Goal: Task Accomplishment & Management: Complete application form

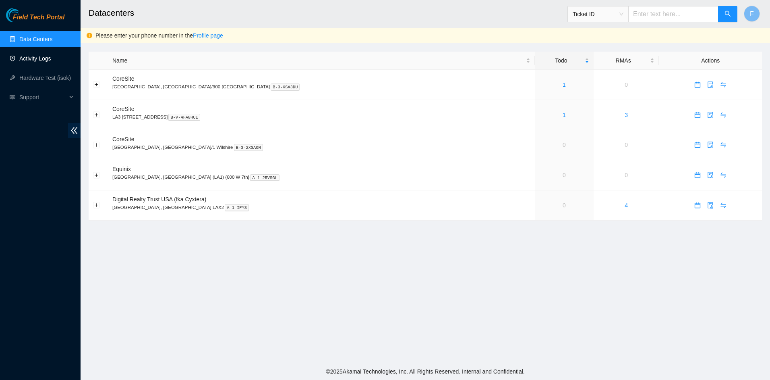
click at [38, 58] on link "Activity Logs" at bounding box center [35, 58] width 32 height 6
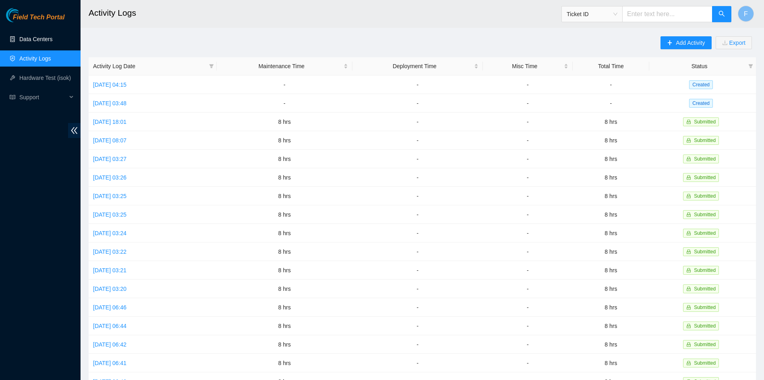
click at [40, 40] on link "Data Centers" at bounding box center [35, 39] width 33 height 6
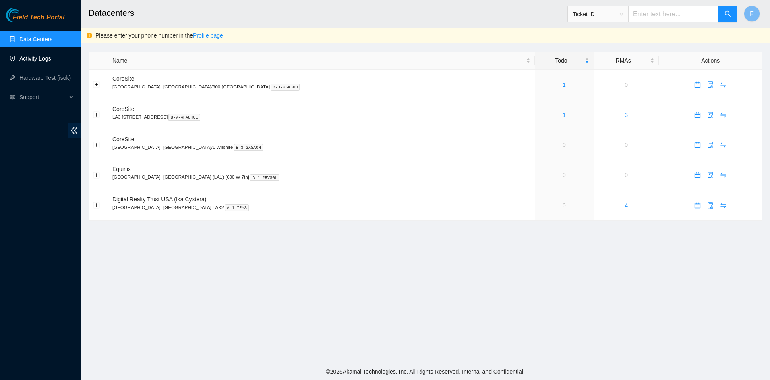
click at [41, 58] on link "Activity Logs" at bounding box center [35, 58] width 32 height 6
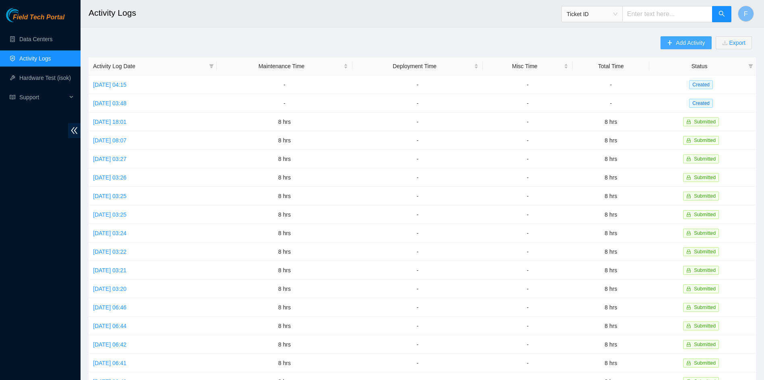
click at [676, 39] on span "Add Activity" at bounding box center [690, 42] width 29 height 9
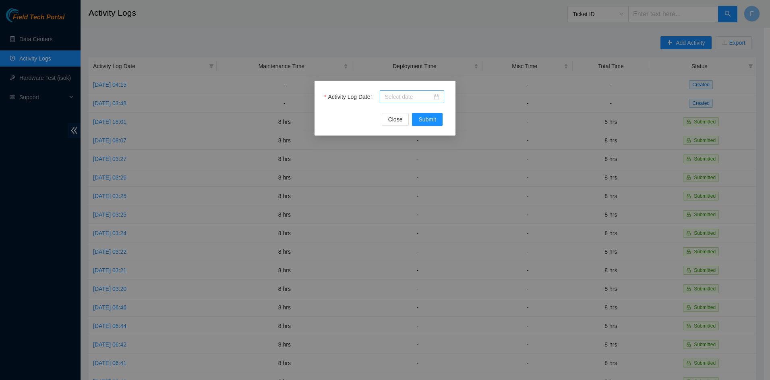
click at [433, 96] on div at bounding box center [412, 96] width 55 height 9
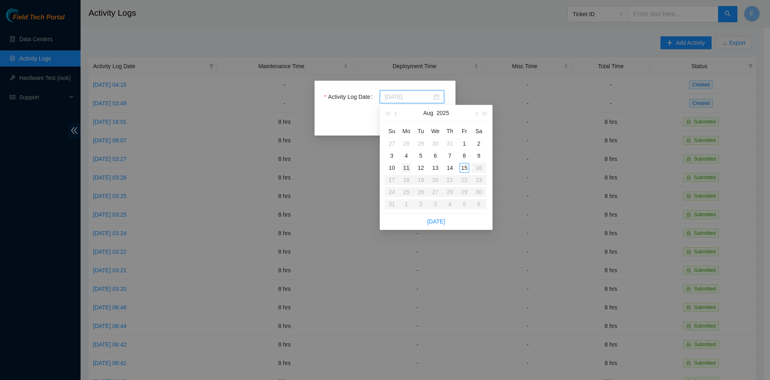
type input "[DATE]"
click at [403, 171] on div "11" at bounding box center [407, 168] width 10 height 10
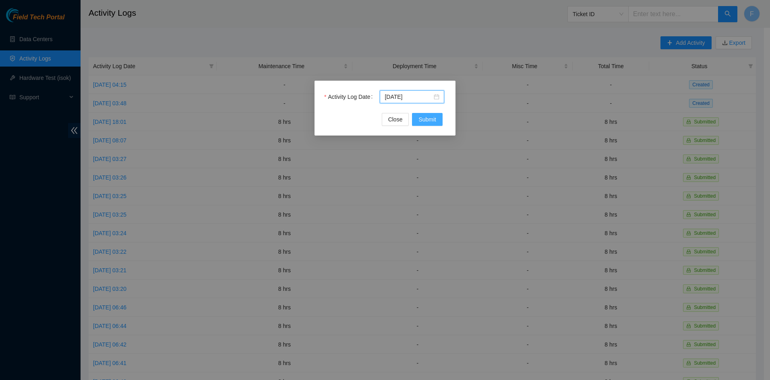
click at [424, 117] on span "Submit" at bounding box center [428, 119] width 18 height 9
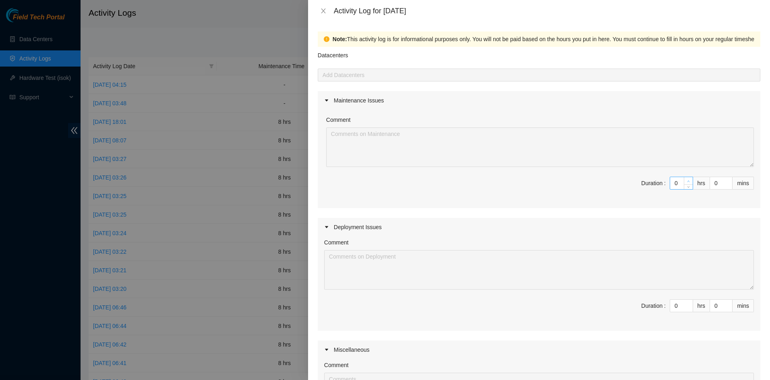
type input "1"
click at [685, 178] on span "Increase Value" at bounding box center [688, 180] width 9 height 7
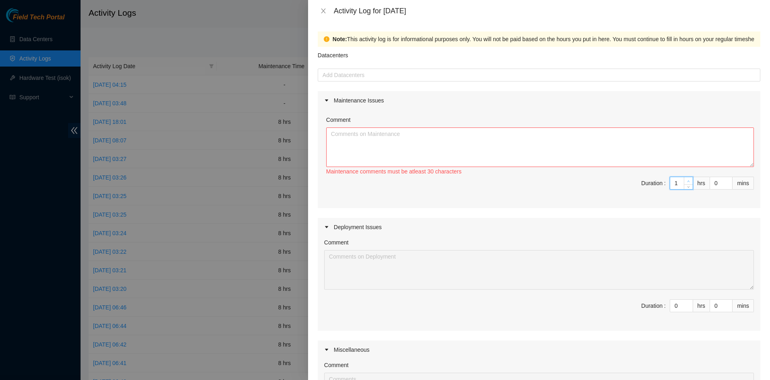
type input "2"
click at [685, 178] on span "Increase Value" at bounding box center [688, 180] width 9 height 7
type input "3"
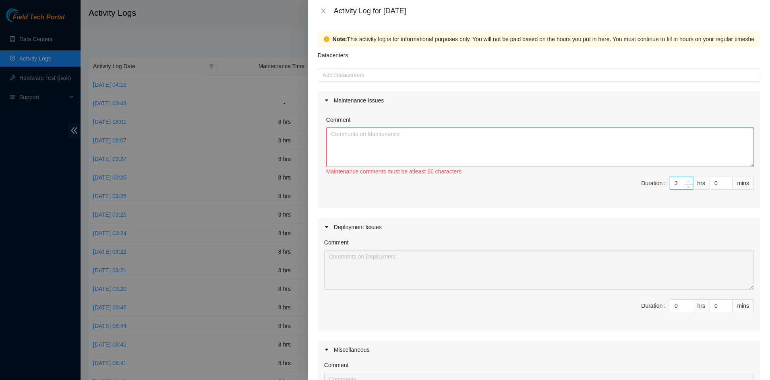
click at [685, 178] on span "Increase Value" at bounding box center [688, 180] width 9 height 7
type input "4"
click at [685, 178] on span "Increase Value" at bounding box center [688, 180] width 9 height 7
type input "5"
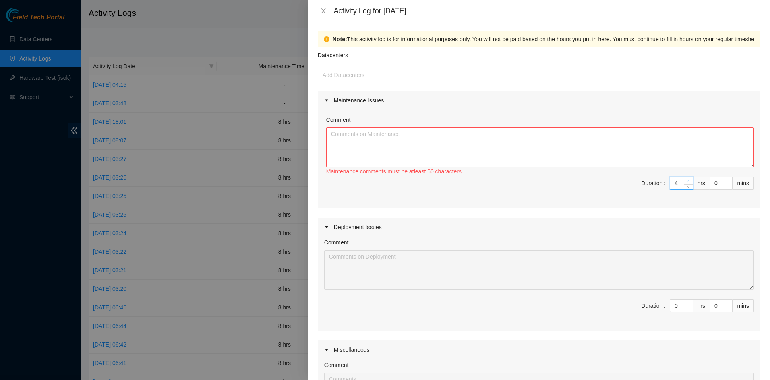
type input "5"
click at [685, 178] on span "Increase Value" at bounding box center [688, 180] width 9 height 7
type input "6"
click at [685, 178] on span "Increase Value" at bounding box center [688, 180] width 9 height 7
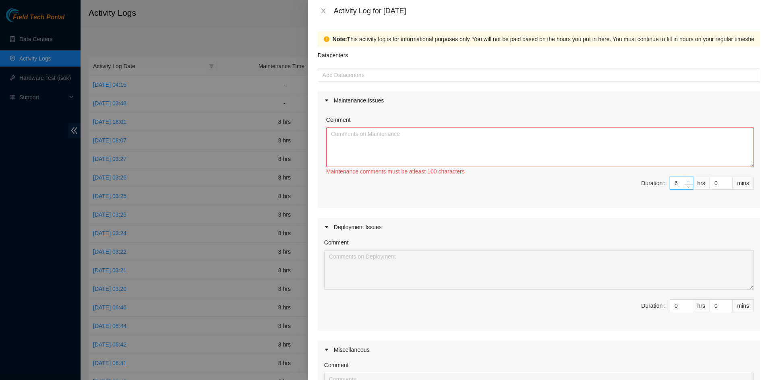
type input "7"
click at [685, 178] on span "Increase Value" at bounding box center [688, 180] width 9 height 7
type input "8"
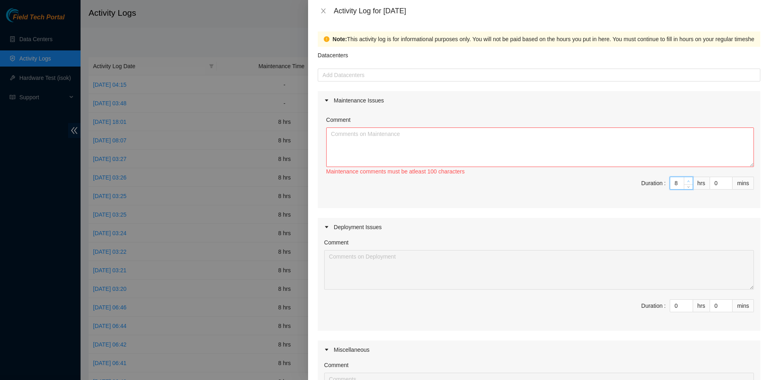
click at [685, 178] on span "Increase Value" at bounding box center [688, 180] width 9 height 7
click at [631, 142] on textarea "Comment" at bounding box center [540, 146] width 428 height 39
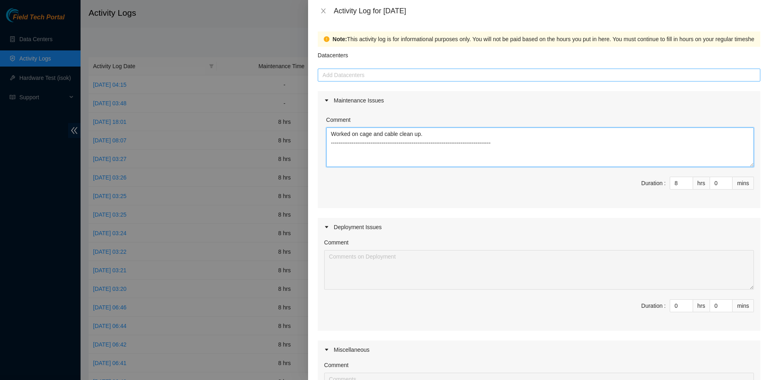
click at [453, 80] on div "Add Datacenters" at bounding box center [539, 75] width 443 height 13
type textarea "Worked on cage and cable clean up. --------------------------------------------…"
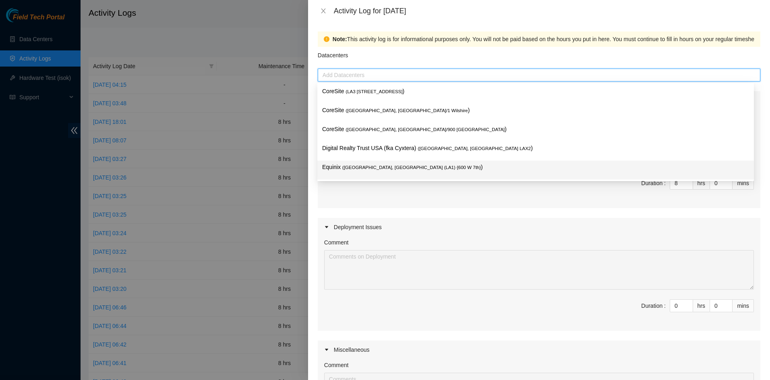
click at [386, 165] on span "( [GEOGRAPHIC_DATA], [GEOGRAPHIC_DATA] (LA1) {600 W 7th}" at bounding box center [412, 167] width 139 height 5
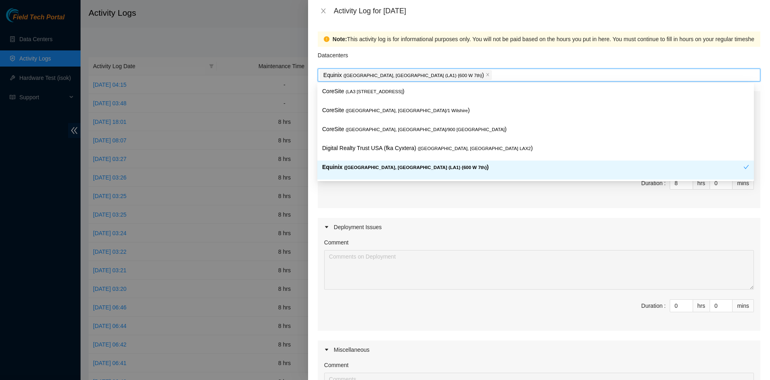
click at [371, 211] on div "Maintenance Issues Comment Worked on cage and cable clean up. -----------------…" at bounding box center [539, 272] width 443 height 362
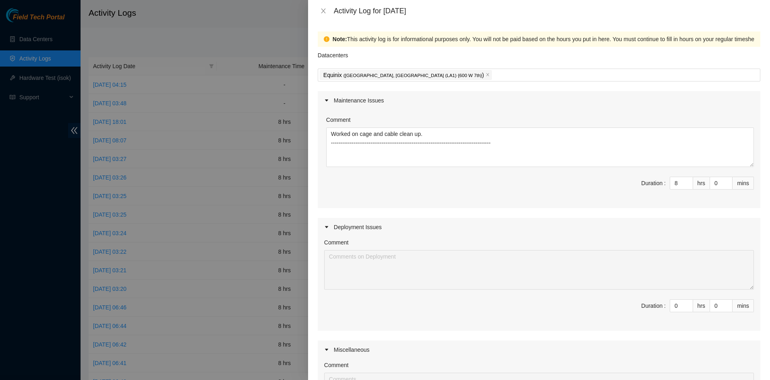
scroll to position [162, 0]
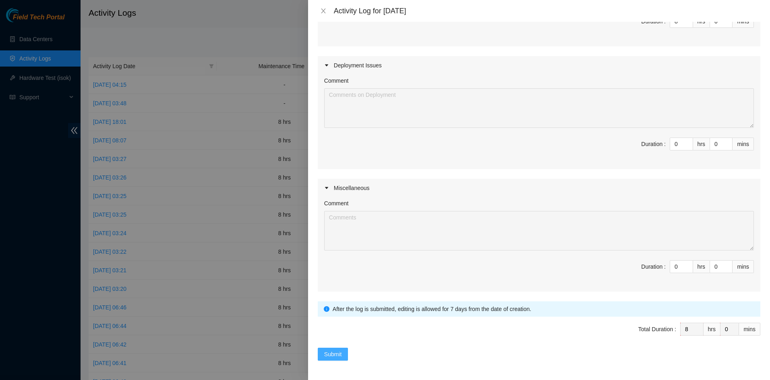
click at [340, 355] on span "Submit" at bounding box center [333, 353] width 18 height 9
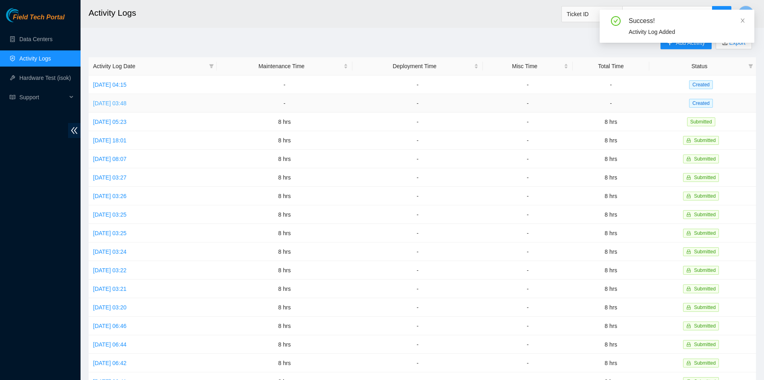
click at [105, 102] on link "[DATE] 03:48" at bounding box center [109, 103] width 33 height 6
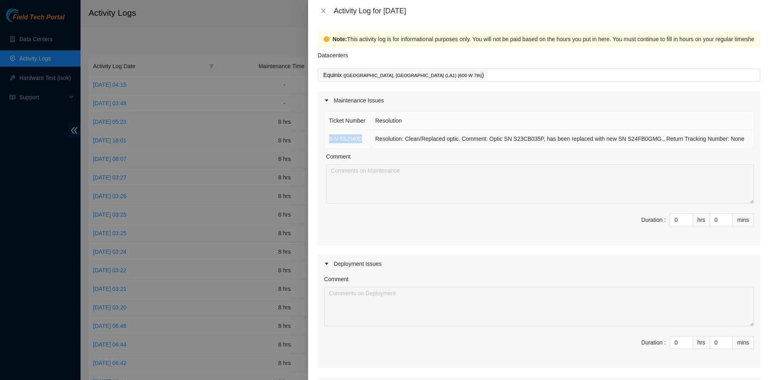
drag, startPoint x: 363, startPoint y: 138, endPoint x: 330, endPoint y: 141, distance: 32.7
click at [330, 141] on td "B-V-5SZI40D" at bounding box center [348, 139] width 46 height 18
copy link "B-V-5SZI40D"
click at [677, 218] on input "0" at bounding box center [682, 220] width 23 height 12
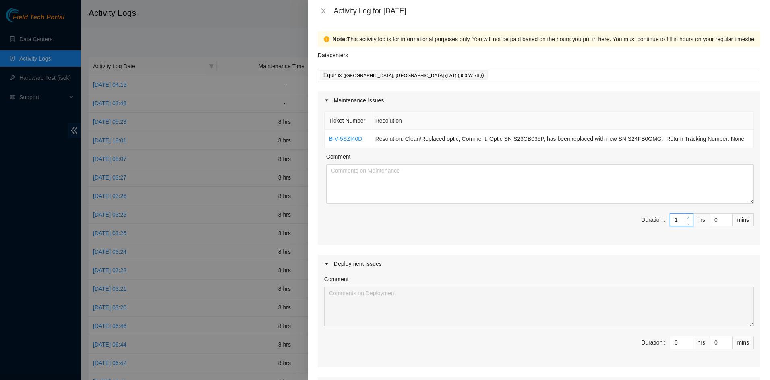
type input "1"
click at [687, 216] on icon "up" at bounding box center [688, 217] width 3 height 3
type input "2"
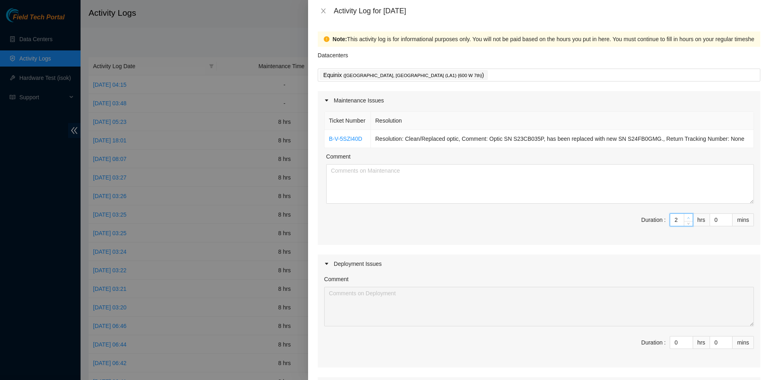
click at [687, 216] on icon "up" at bounding box center [688, 217] width 3 height 3
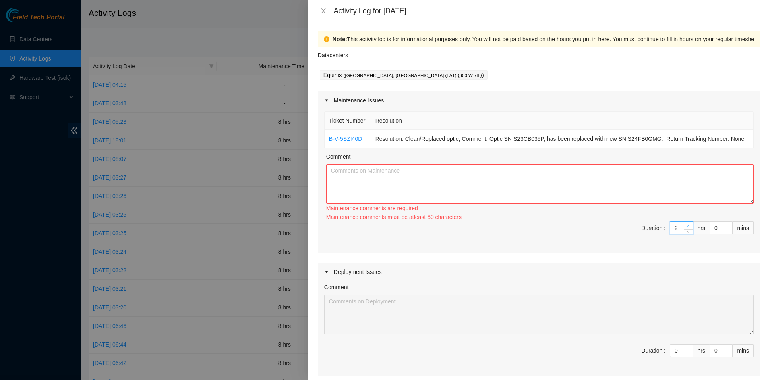
type input "3"
click at [684, 222] on span "Increase Value" at bounding box center [688, 225] width 9 height 7
click at [687, 223] on span "up" at bounding box center [689, 225] width 5 height 5
type input "4"
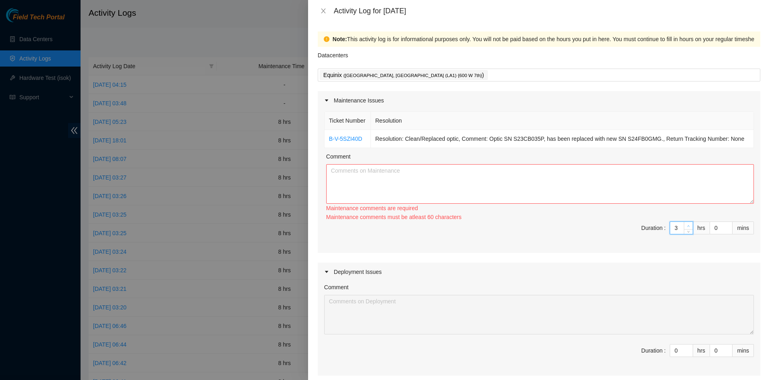
type input "4"
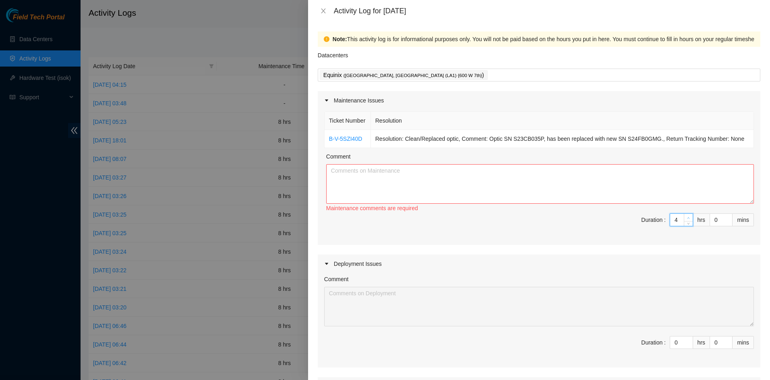
click at [684, 216] on span "Increase Value" at bounding box center [688, 217] width 9 height 7
type input "5"
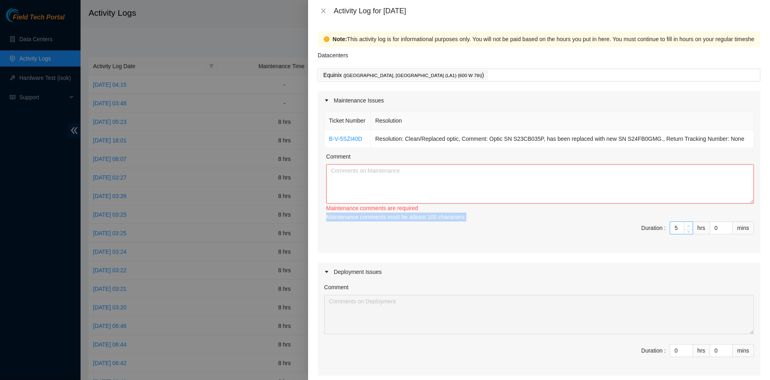
click at [683, 216] on div "Maintenance comments must be atleast 100 characters" at bounding box center [540, 216] width 428 height 9
click at [684, 216] on div "Maintenance comments must be atleast 100 characters" at bounding box center [540, 216] width 428 height 9
drag, startPoint x: 684, startPoint y: 216, endPoint x: 682, endPoint y: 224, distance: 7.9
click at [687, 224] on icon "up" at bounding box center [688, 225] width 3 height 3
type input "6"
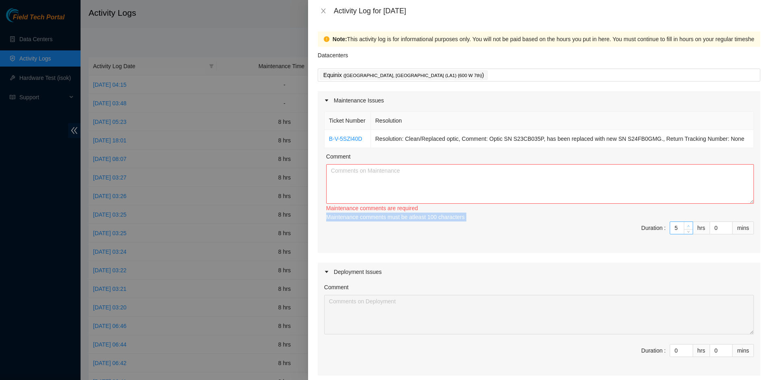
type input "6"
type input "7"
click at [687, 224] on icon "up" at bounding box center [688, 225] width 3 height 3
type input "8"
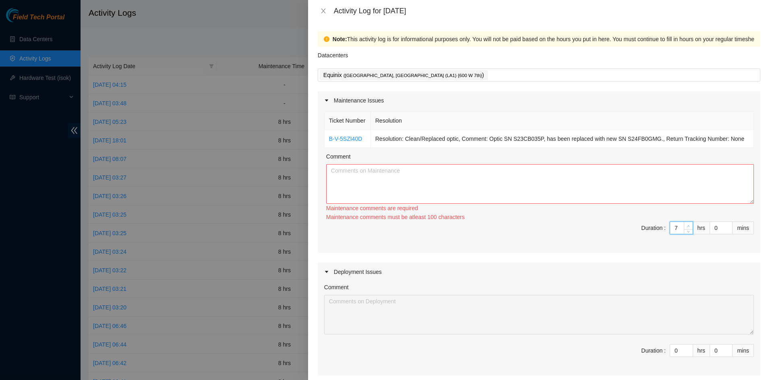
type input "8"
click at [687, 224] on icon "up" at bounding box center [688, 225] width 3 height 3
click at [570, 176] on textarea "Comment" at bounding box center [540, 183] width 428 height 39
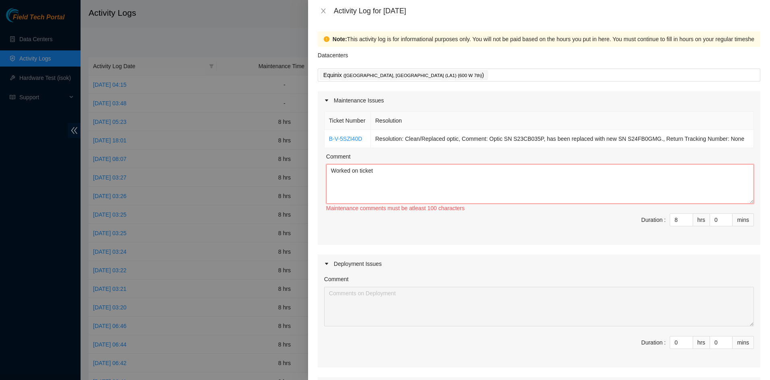
paste textarea "B-V-5SZI40D"
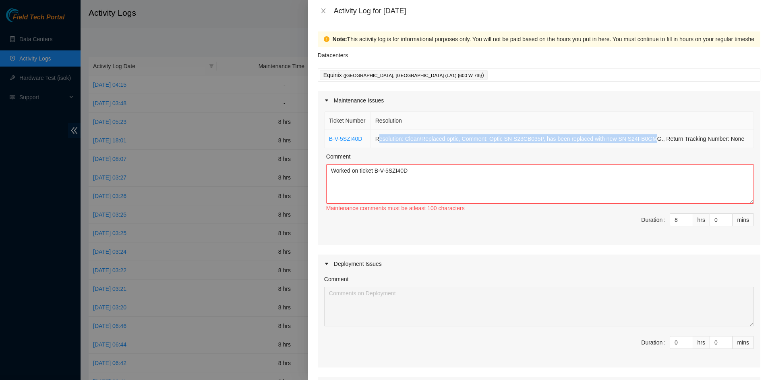
drag, startPoint x: 379, startPoint y: 139, endPoint x: 650, endPoint y: 136, distance: 270.8
click at [650, 136] on td "Resolution: Clean/Replaced optic, Comment: Optic SN S23CB035P, has been replace…" at bounding box center [562, 139] width 383 height 18
click at [388, 136] on td "Resolution: Clean/Replaced optic, Comment: Optic SN S23CB035P, has been replace…" at bounding box center [562, 139] width 383 height 18
drag, startPoint x: 378, startPoint y: 137, endPoint x: 655, endPoint y: 141, distance: 277.7
click at [655, 141] on td "Resolution: Clean/Replaced optic, Comment: Optic SN S23CB035P, has been replace…" at bounding box center [562, 139] width 383 height 18
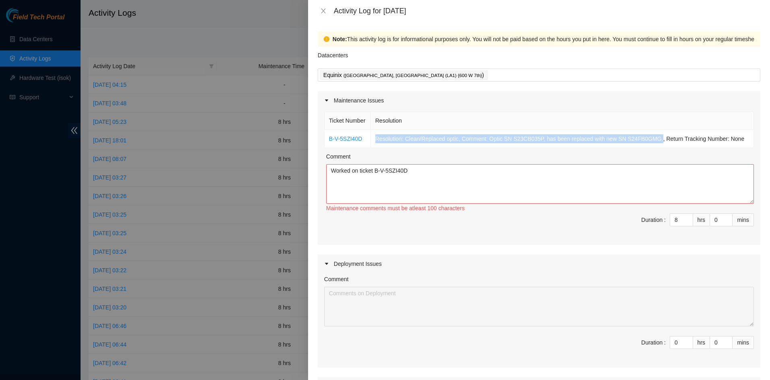
copy td "Resolution: Clean/Replaced optic, Comment: Optic SN S23CB035P, has been replace…"
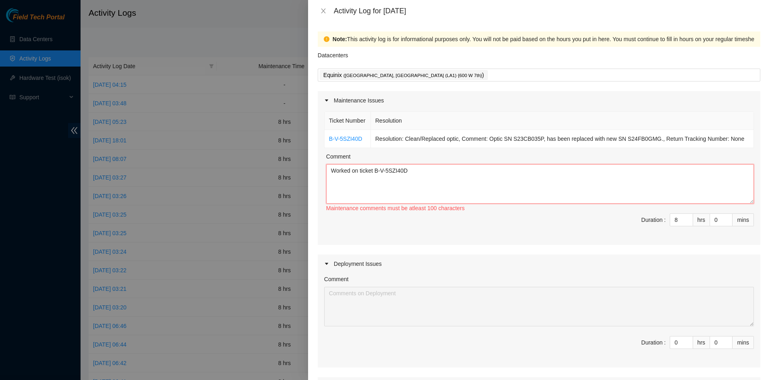
click at [570, 182] on textarea "Worked on ticket B-V-5SZI40D" at bounding box center [540, 183] width 428 height 39
paste textarea "Resolution: Clean/Replaced optic, Comment: Optic SN S23CB035P, has been replace…"
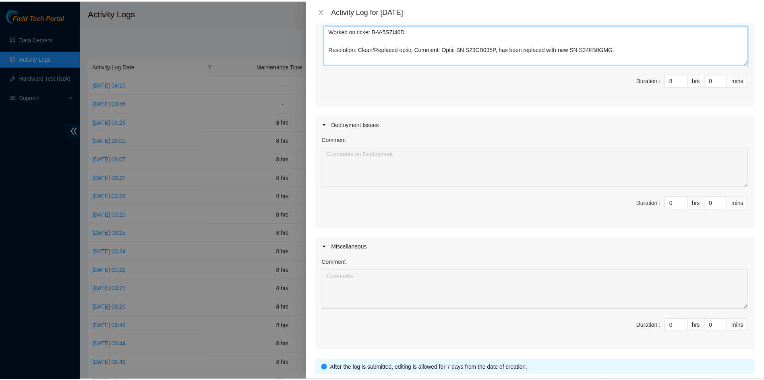
scroll to position [198, 0]
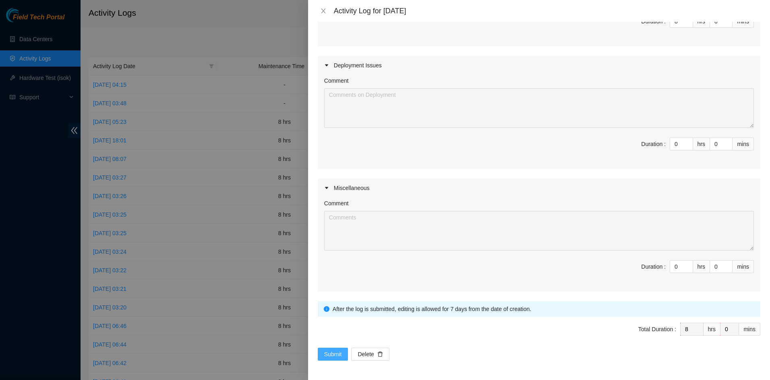
type textarea "Worked on ticket B-V-5SZI40D Resolution: Clean/Replaced optic, Comment: Optic S…"
click at [336, 350] on span "Submit" at bounding box center [333, 353] width 18 height 9
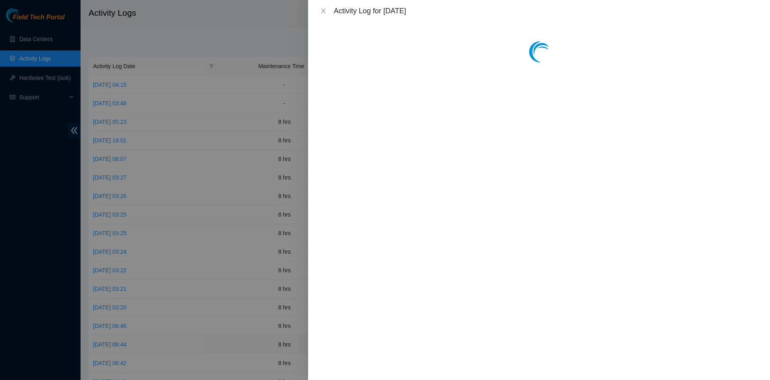
scroll to position [0, 0]
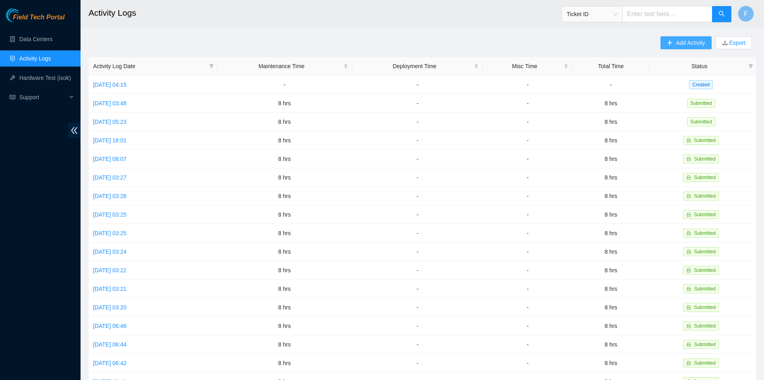
click at [682, 45] on span "Add Activity" at bounding box center [690, 42] width 29 height 9
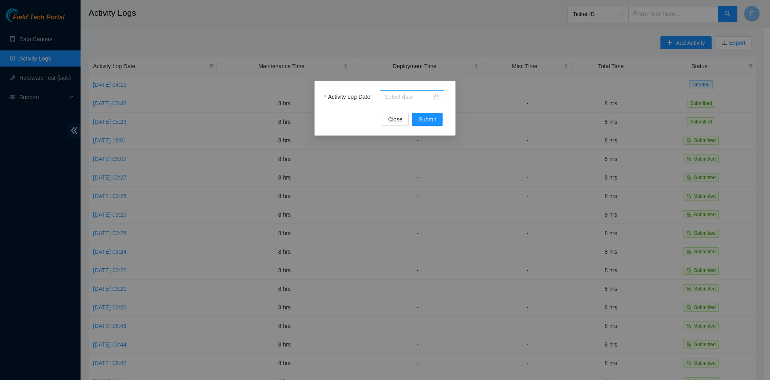
click at [434, 96] on div at bounding box center [412, 96] width 55 height 9
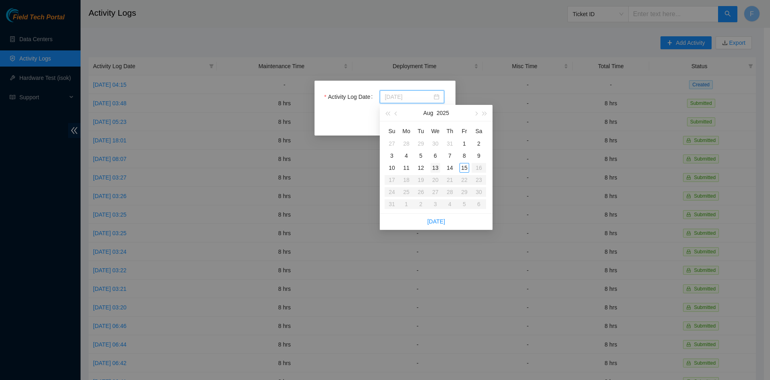
type input "[DATE]"
click at [435, 168] on div "13" at bounding box center [436, 168] width 10 height 10
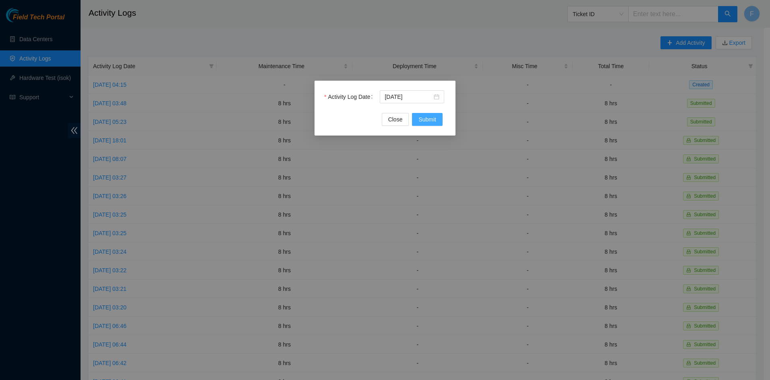
click at [426, 118] on span "Submit" at bounding box center [428, 119] width 18 height 9
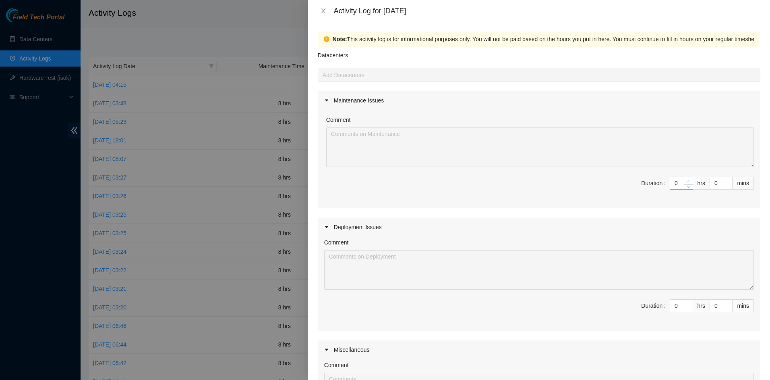
type input "1"
click at [688, 181] on icon "up" at bounding box center [689, 181] width 2 height 2
type input "2"
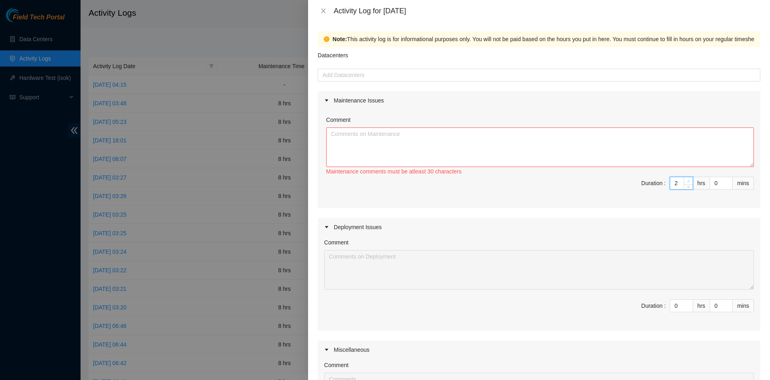
click at [688, 181] on icon "up" at bounding box center [689, 181] width 2 height 2
type input "3"
click at [688, 181] on icon "up" at bounding box center [689, 181] width 2 height 2
type input "4"
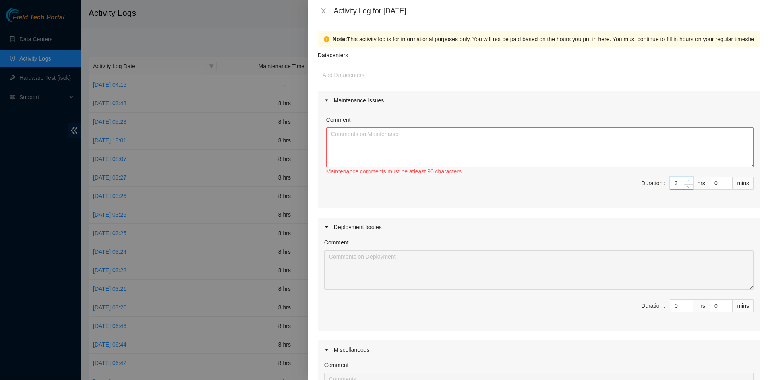
type input "4"
click at [688, 181] on icon "up" at bounding box center [689, 181] width 2 height 2
type input "5"
click at [688, 181] on icon "up" at bounding box center [689, 181] width 2 height 2
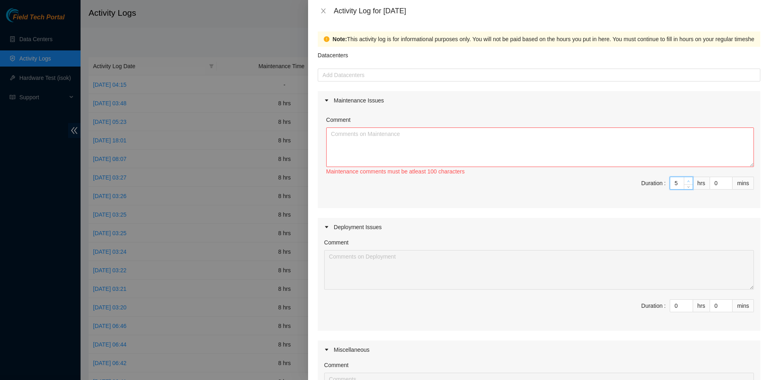
type input "6"
click at [687, 181] on icon "up" at bounding box center [688, 181] width 3 height 3
type input "7"
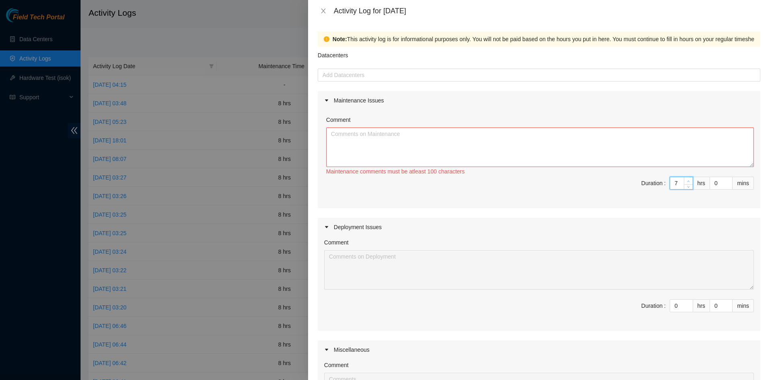
click at [687, 181] on icon "up" at bounding box center [688, 181] width 3 height 3
type input "8"
click at [687, 181] on icon "up" at bounding box center [688, 181] width 3 height 3
click at [641, 145] on textarea "Comment" at bounding box center [540, 146] width 428 height 39
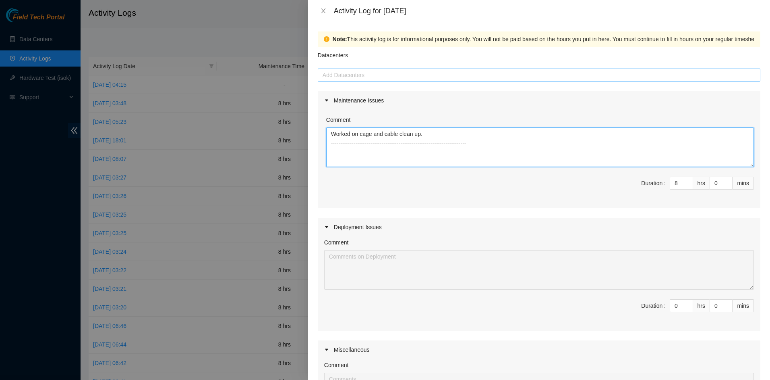
click at [427, 78] on div at bounding box center [539, 75] width 439 height 10
type textarea "Worked on cage and cable clean up. --------------------------------------------…"
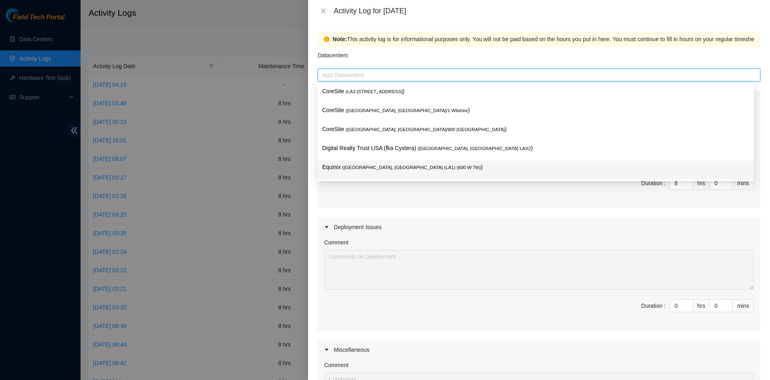
click at [399, 172] on div "Equinix ( [GEOGRAPHIC_DATA], [GEOGRAPHIC_DATA] (LA1) {600 W 7th} )" at bounding box center [535, 169] width 427 height 15
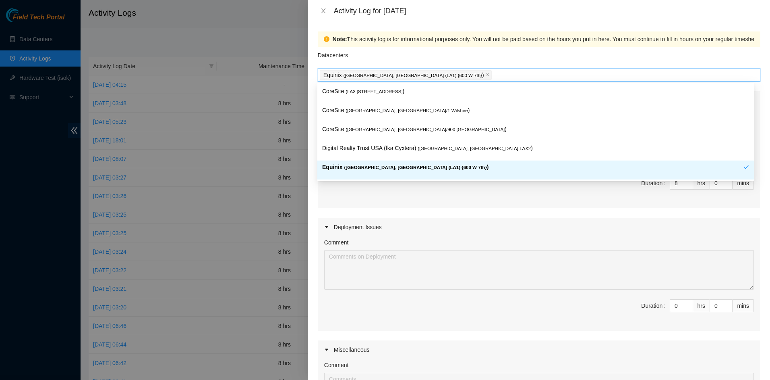
click at [384, 213] on div "Maintenance Issues Comment Worked on cage and cable clean up. -----------------…" at bounding box center [539, 272] width 443 height 362
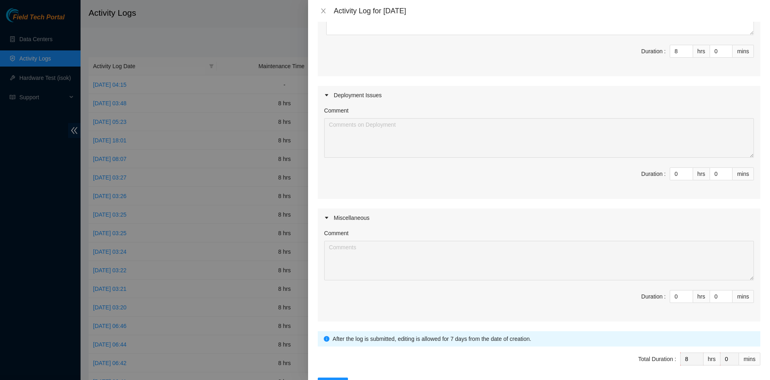
scroll to position [162, 0]
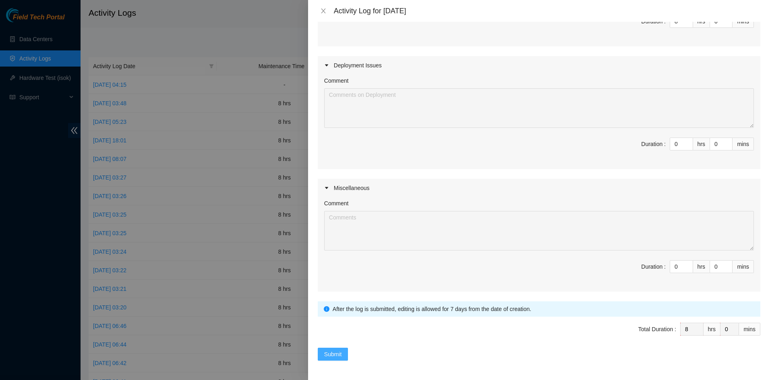
click at [343, 348] on button "Submit" at bounding box center [333, 353] width 31 height 13
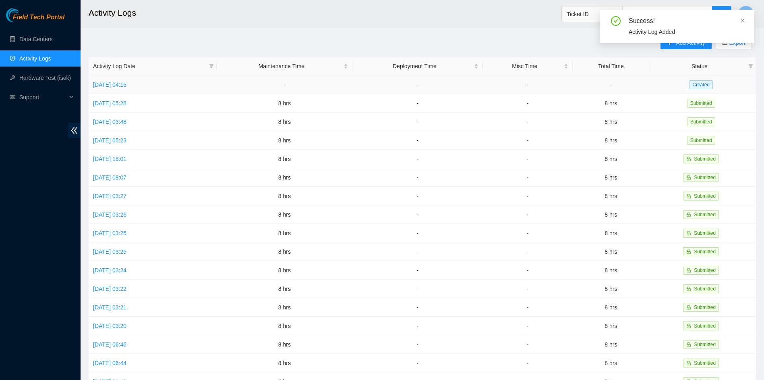
click at [131, 77] on td "[DATE] 04:15" at bounding box center [153, 84] width 128 height 19
click at [127, 83] on link "[DATE] 04:15" at bounding box center [109, 84] width 33 height 6
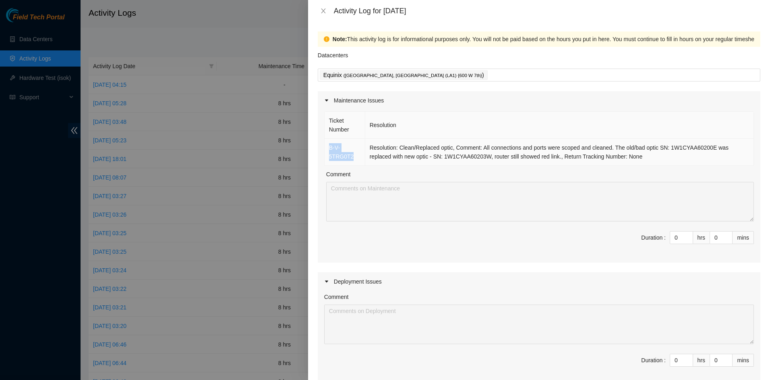
drag, startPoint x: 328, startPoint y: 147, endPoint x: 356, endPoint y: 159, distance: 31.2
click at [356, 159] on td "B-V-5TRG0T2" at bounding box center [345, 152] width 41 height 27
copy link "B-V-5TRG0T2"
click at [687, 239] on span "down" at bounding box center [689, 240] width 5 height 5
click at [684, 237] on span "Decrease Value" at bounding box center [688, 239] width 9 height 7
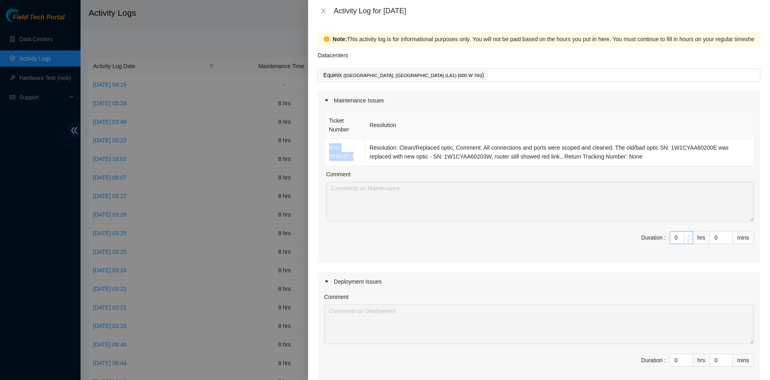
type input "1"
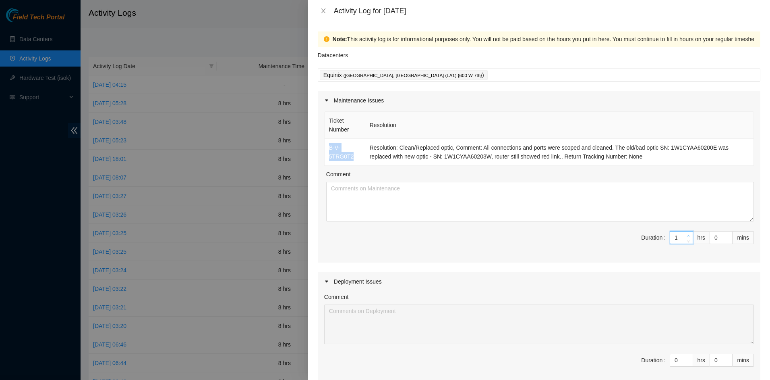
click at [687, 235] on icon "up" at bounding box center [688, 235] width 3 height 3
type input "2"
click at [687, 235] on icon "up" at bounding box center [688, 235] width 3 height 3
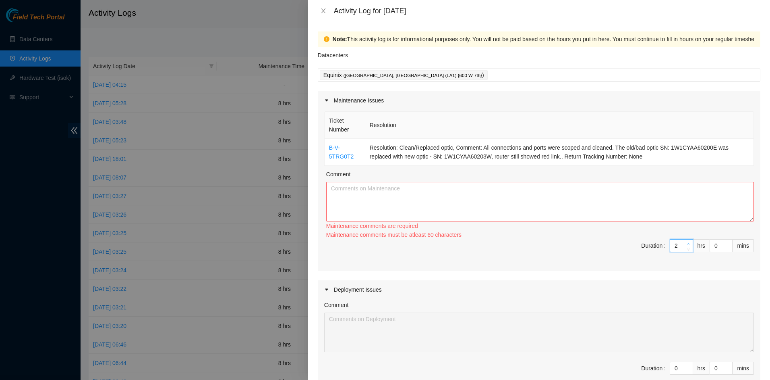
type input "3"
click at [683, 239] on div "3" at bounding box center [681, 245] width 23 height 13
type input "4"
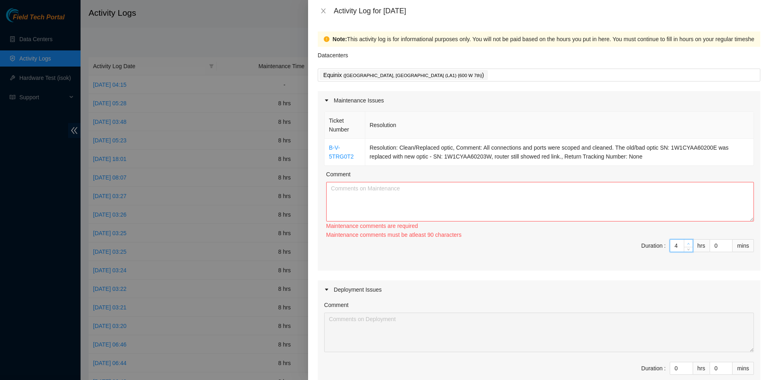
click at [687, 243] on icon "up" at bounding box center [688, 243] width 3 height 3
type input "5"
click at [687, 243] on icon "up" at bounding box center [688, 243] width 3 height 3
type input "6"
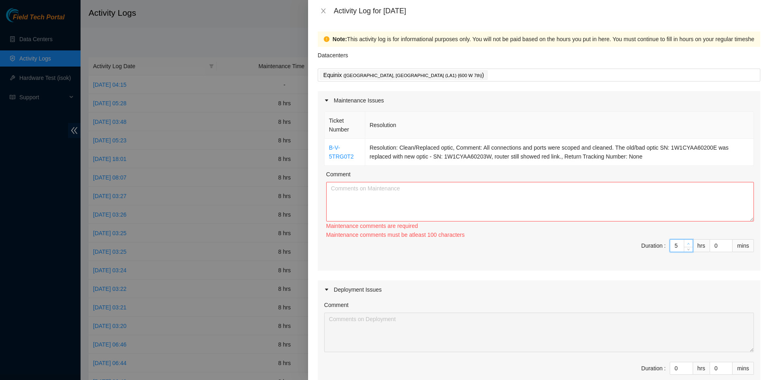
type input "6"
click at [687, 243] on icon "up" at bounding box center [688, 243] width 3 height 3
type input "7"
click at [687, 243] on icon "up" at bounding box center [688, 243] width 3 height 3
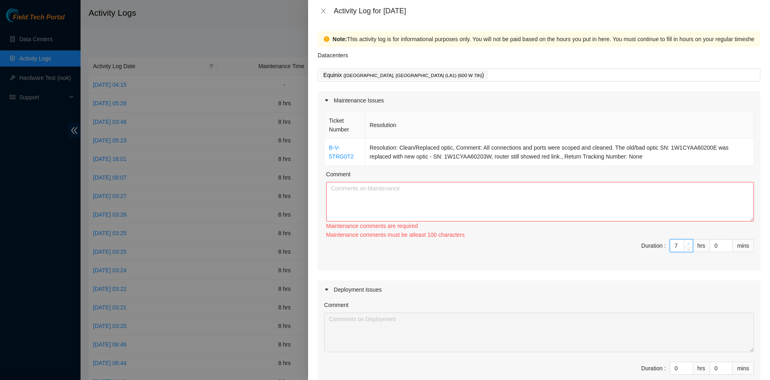
type input "8"
click at [687, 243] on icon "up" at bounding box center [688, 243] width 3 height 3
click at [621, 207] on textarea "Comment" at bounding box center [540, 201] width 428 height 39
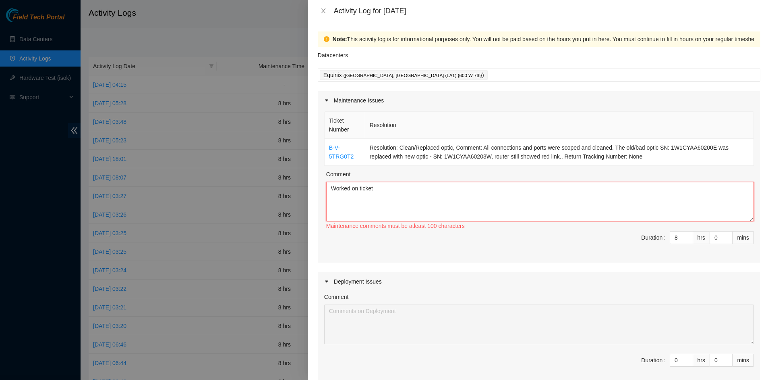
paste textarea "B-V-5TRG0T2"
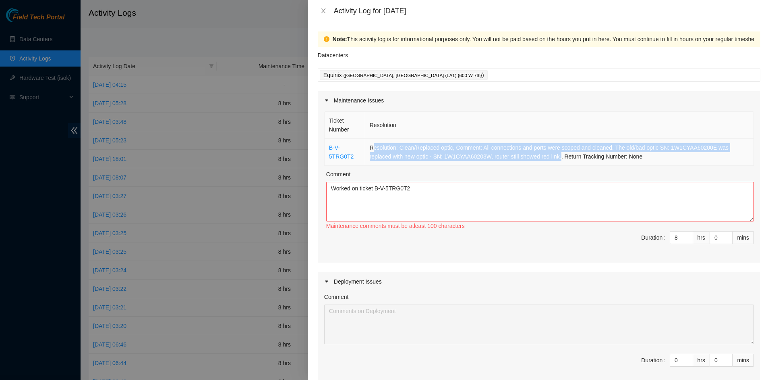
drag, startPoint x: 372, startPoint y: 145, endPoint x: 559, endPoint y: 158, distance: 188.3
click at [559, 158] on td "Resolution: Clean/Replaced optic, Comment: All connections and ports were scope…" at bounding box center [560, 152] width 389 height 27
copy td "esolution: Clean/Replaced optic, Comment: All connections and ports were scoped…"
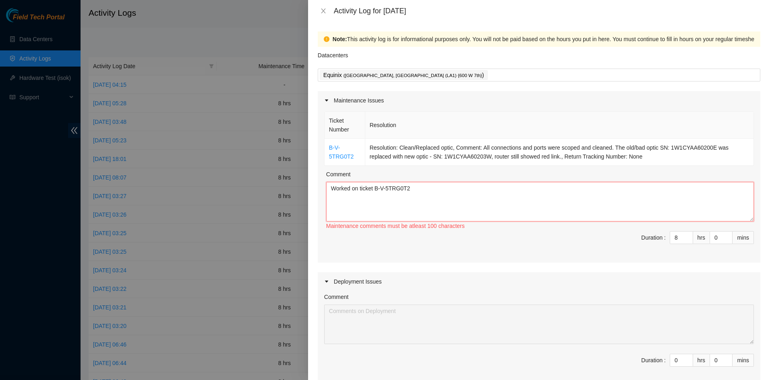
click at [440, 205] on textarea "Worked on ticket B-V-5TRG0T2" at bounding box center [540, 201] width 428 height 39
paste textarea "esolution: Clean/Replaced optic, Comment: All connections and ports were scoped…"
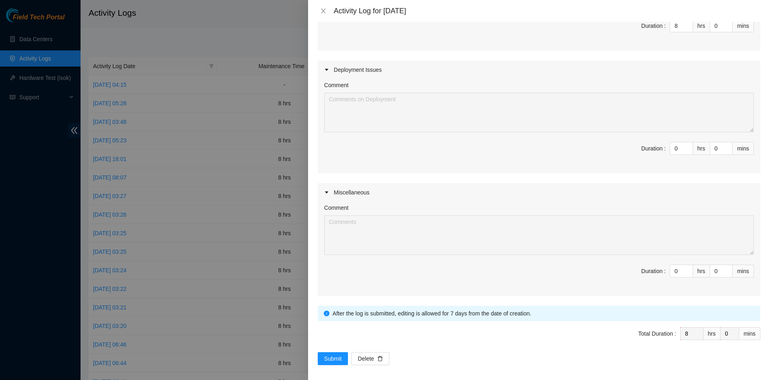
scroll to position [216, 0]
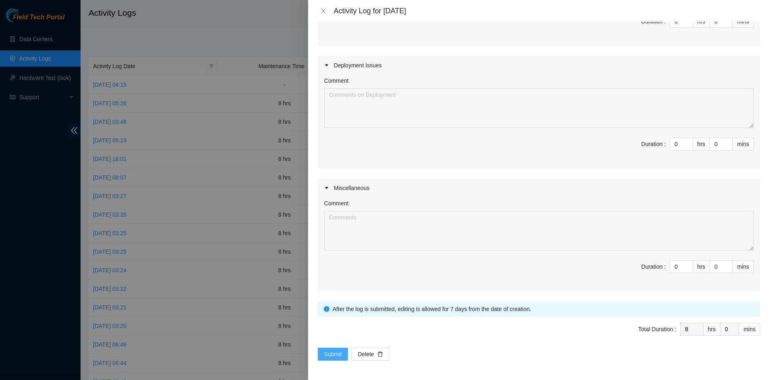
type textarea "Worked on ticket B-V-5TRG0T2 Resolution: Clean/Replaced optic, Comment: All con…"
click at [334, 348] on button "Submit" at bounding box center [333, 353] width 31 height 13
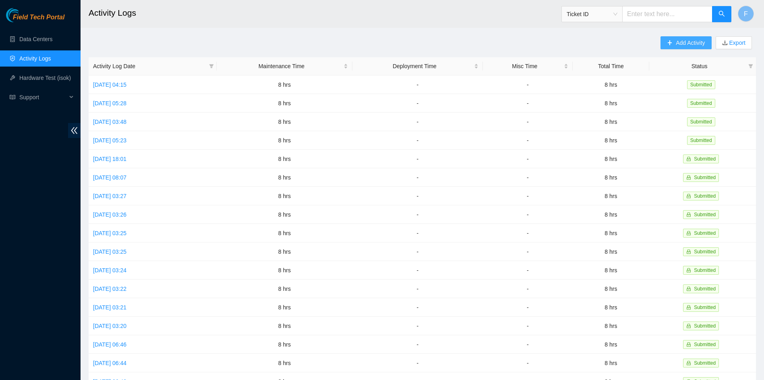
click at [680, 38] on button "Add Activity" at bounding box center [686, 42] width 51 height 13
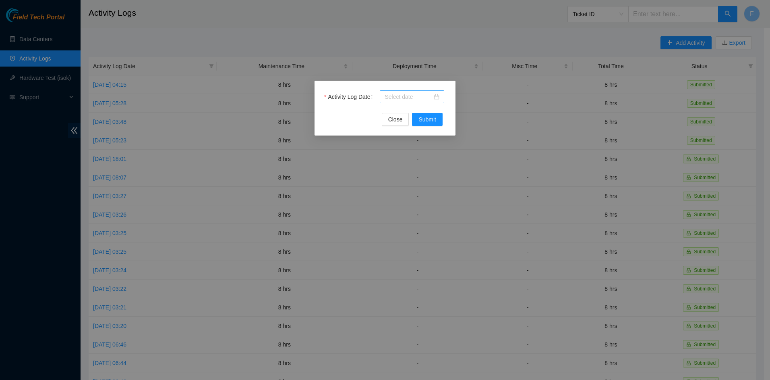
click at [437, 98] on div at bounding box center [412, 96] width 55 height 9
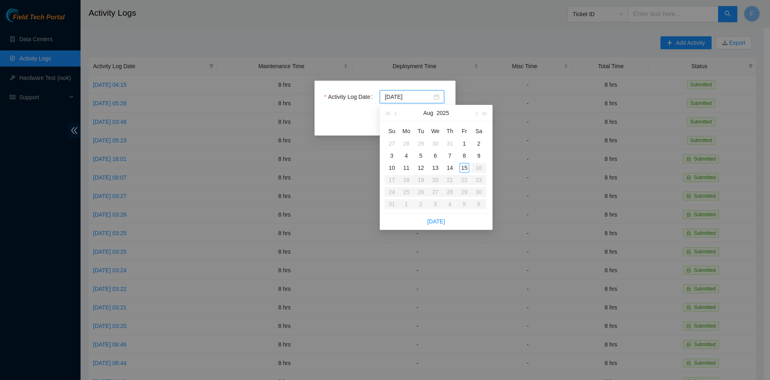
type input "[DATE]"
click at [465, 166] on div "15" at bounding box center [465, 168] width 10 height 10
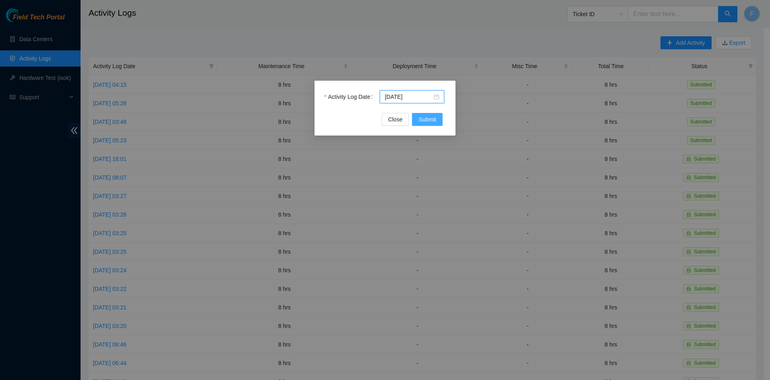
click at [428, 118] on span "Submit" at bounding box center [428, 119] width 18 height 9
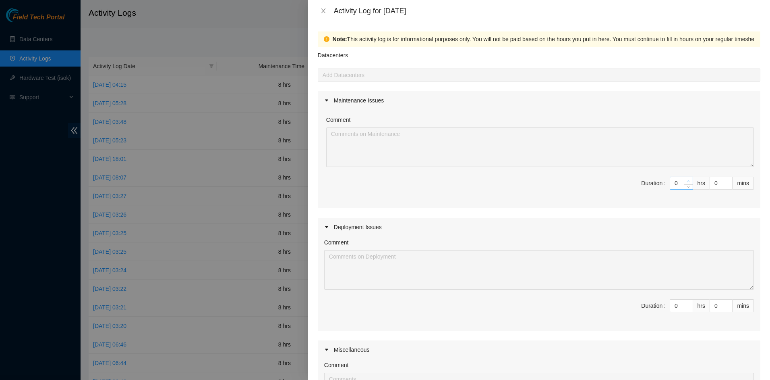
type input "1"
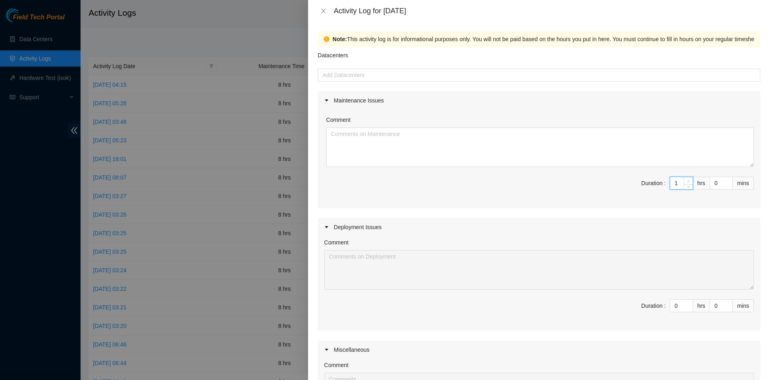
click at [688, 181] on icon "up" at bounding box center [689, 181] width 2 height 2
type input "2"
click at [687, 181] on icon "up" at bounding box center [688, 181] width 3 height 3
type input "3"
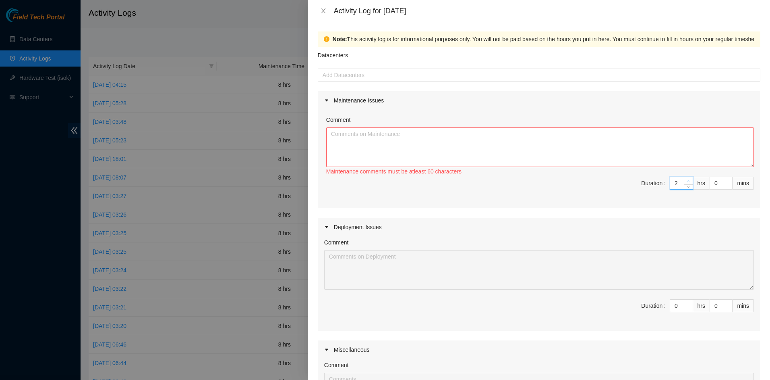
type input "3"
click at [687, 181] on icon "up" at bounding box center [688, 181] width 3 height 3
type input "4"
click at [687, 181] on icon "up" at bounding box center [688, 181] width 3 height 3
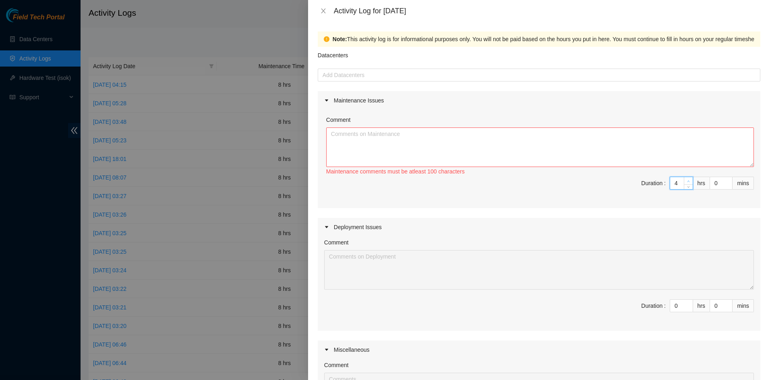
type input "5"
click at [687, 181] on icon "up" at bounding box center [688, 181] width 3 height 3
type input "6"
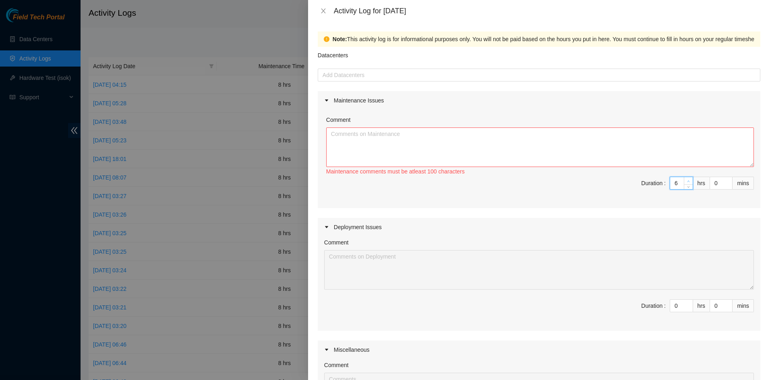
click at [687, 181] on icon "up" at bounding box center [688, 181] width 3 height 3
type input "7"
click at [687, 181] on icon "up" at bounding box center [688, 181] width 3 height 3
type input "8"
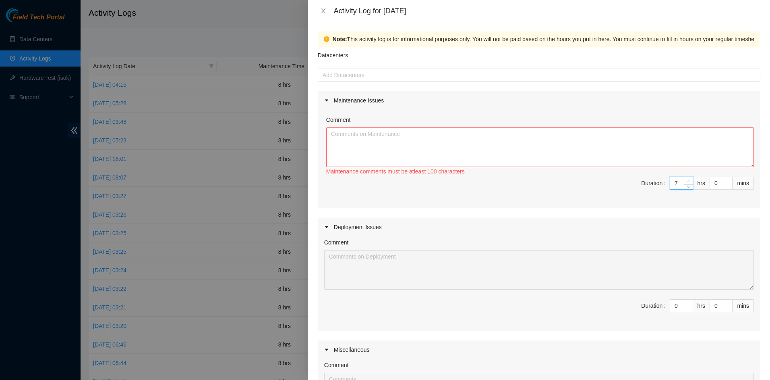
type input "8"
click at [688, 181] on icon "up" at bounding box center [689, 181] width 2 height 2
click at [657, 148] on textarea "Comment" at bounding box center [540, 146] width 428 height 39
paste textarea "c0010-0104 "PP:0000:1382247 Ports: 29, 0 " <----> c0010-0104 r21.lax01.ien et-0…"
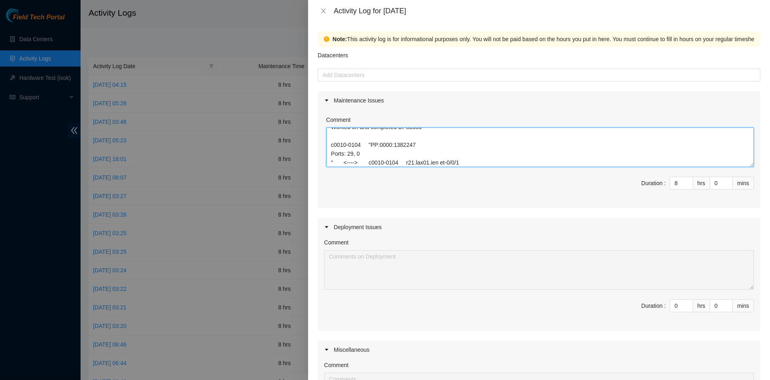
scroll to position [9, 0]
click at [439, 146] on textarea "Worked on and completed DP83586 c0010-0104 "PP:0000:1382247 Ports: 29, 0 " <---…" at bounding box center [540, 146] width 428 height 39
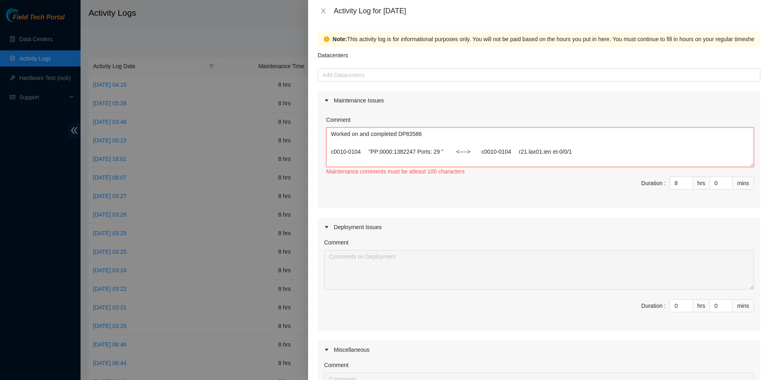
click at [579, 148] on textarea "Worked on and completed DP83586 c0010-0104 "PP:0000:1382247 Ports: 29 " <----> …" at bounding box center [540, 146] width 428 height 39
click at [581, 150] on textarea "Worked on and completed DP83586 c0010-0104 "PP:0000:1382247 Ports: 29 " <----> …" at bounding box center [540, 146] width 428 height 39
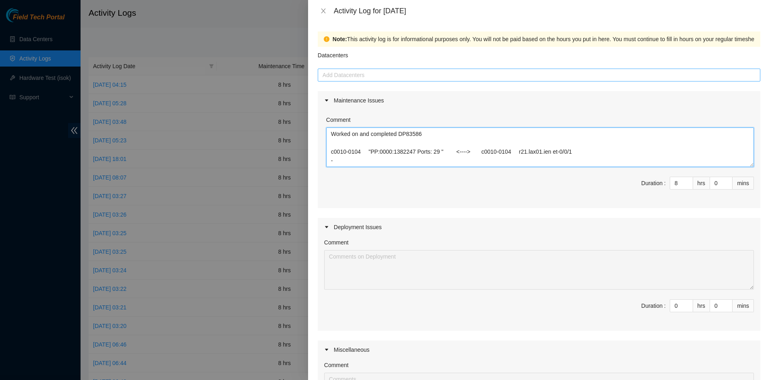
click at [504, 71] on div at bounding box center [539, 75] width 439 height 10
type textarea "Worked on and completed DP83586 c0010-0104 "PP:0000:1382247 Ports: 29 " <----> …"
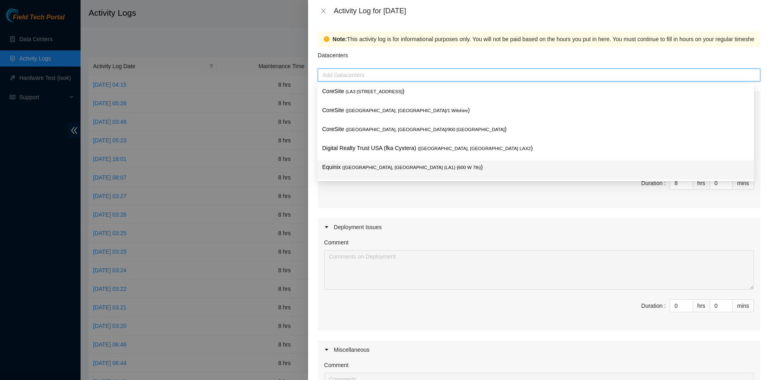
click at [384, 166] on span "( [GEOGRAPHIC_DATA], [GEOGRAPHIC_DATA] (LA1) {600 W 7th}" at bounding box center [412, 167] width 139 height 5
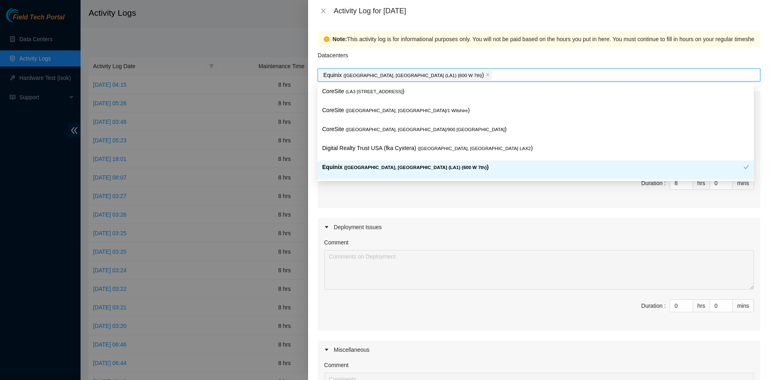
click at [352, 212] on div "Maintenance Issues Comment Worked on and completed DP83586 c0010-0104 "PP:0000:…" at bounding box center [539, 272] width 443 height 362
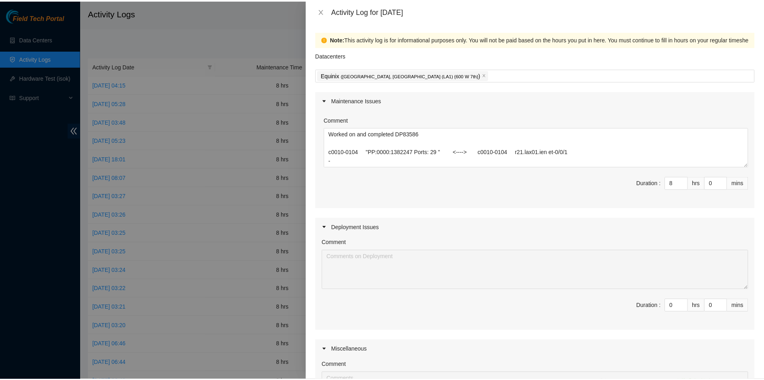
scroll to position [162, 0]
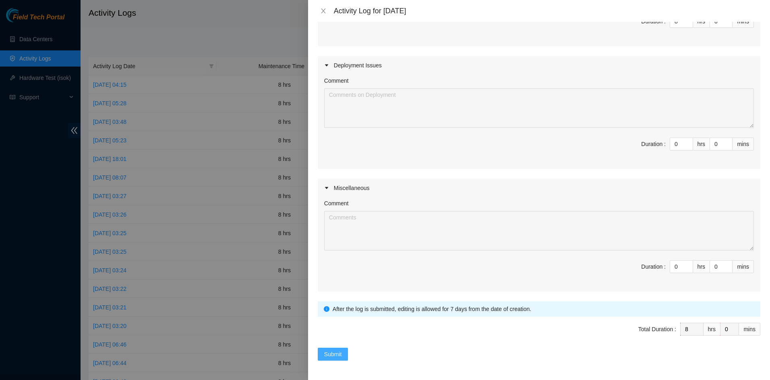
click at [336, 356] on span "Submit" at bounding box center [333, 353] width 18 height 9
